Goal: Communication & Community: Ask a question

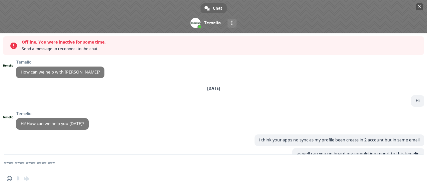
scroll to position [89, 0]
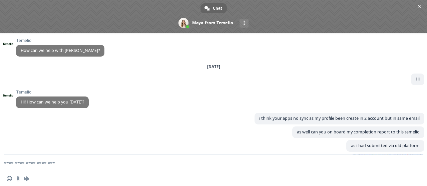
click at [75, 168] on textarea "Compose your message..." at bounding box center [205, 163] width 403 height 17
type textarea "*"
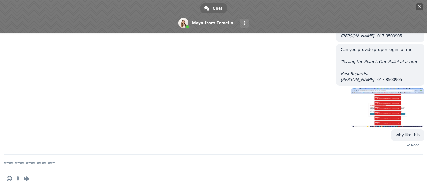
scroll to position [287, 0]
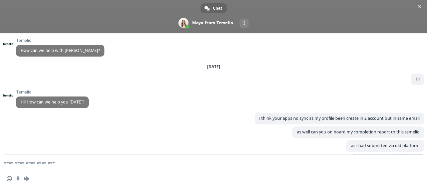
scroll to position [238, 0]
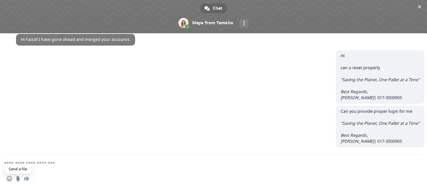
click at [16, 180] on input "Send a file" at bounding box center [17, 178] width 5 height 5
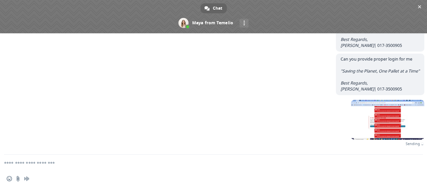
click at [88, 162] on textarea "Compose your message..." at bounding box center [205, 163] width 403 height 17
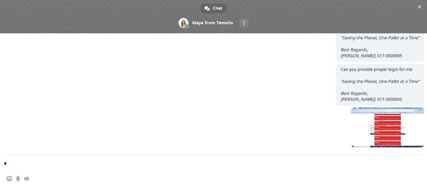
scroll to position [280, 0]
type textarea "**********"
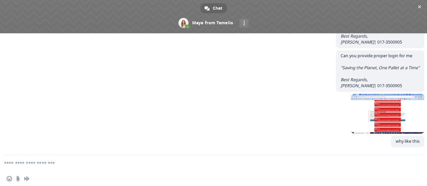
scroll to position [293, 0]
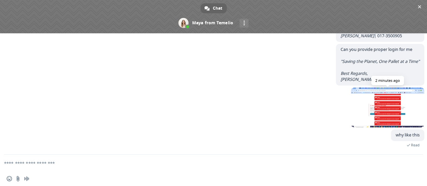
click at [405, 108] on span at bounding box center [387, 108] width 73 height 40
click at [395, 111] on span at bounding box center [387, 108] width 73 height 40
